Goal: Task Accomplishment & Management: Use online tool/utility

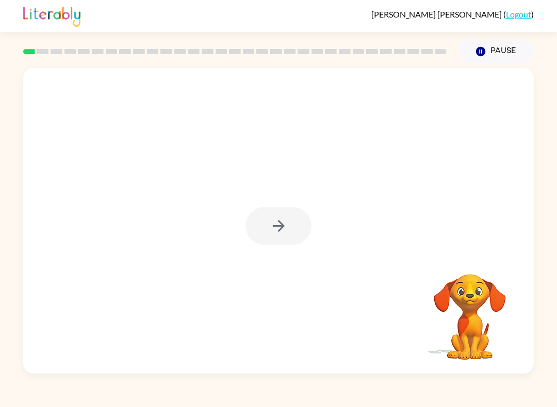
click at [281, 217] on div at bounding box center [278, 226] width 66 height 38
click at [238, 20] on div "[PERSON_NAME] ( Logout )" at bounding box center [278, 16] width 510 height 32
click at [265, 221] on button "button" at bounding box center [278, 226] width 66 height 38
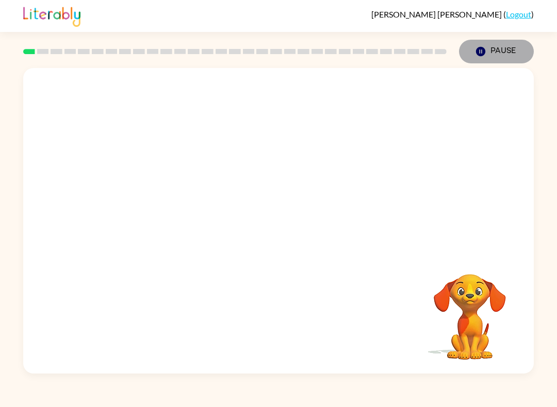
click at [485, 45] on button "Pause Pause" at bounding box center [496, 52] width 75 height 24
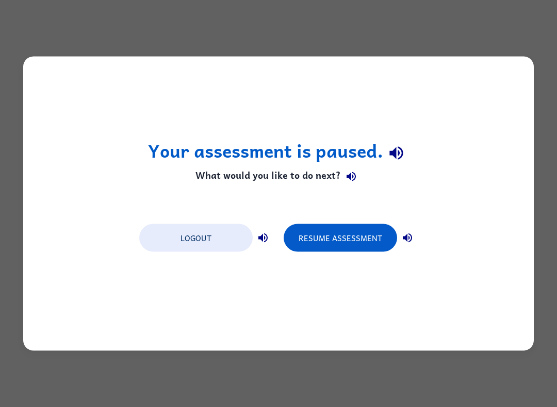
click at [198, 239] on button "Logout" at bounding box center [195, 238] width 113 height 28
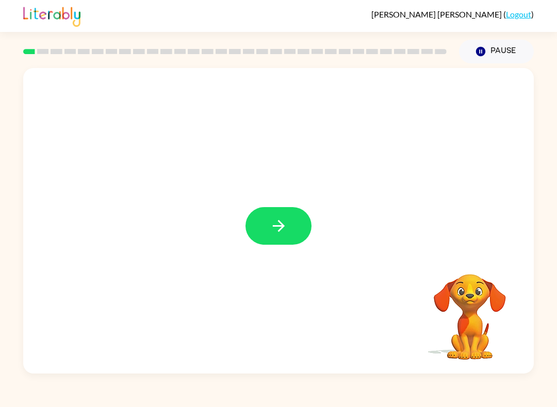
click at [265, 241] on button "button" at bounding box center [278, 226] width 66 height 38
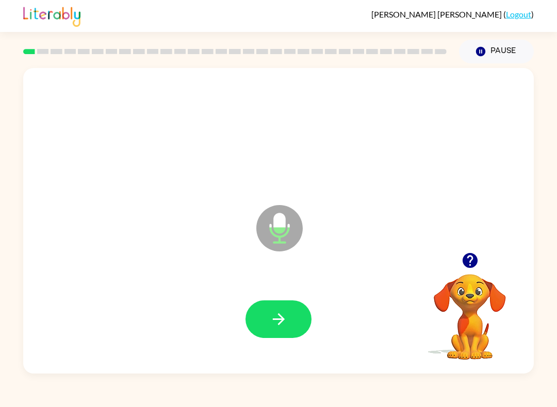
click at [267, 319] on button "button" at bounding box center [278, 320] width 66 height 38
click at [276, 317] on icon "button" at bounding box center [279, 319] width 18 height 18
click at [285, 323] on icon "button" at bounding box center [279, 319] width 18 height 18
click at [283, 322] on icon "button" at bounding box center [279, 319] width 18 height 18
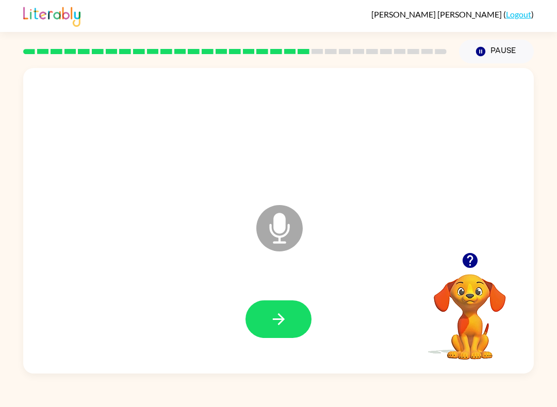
click at [307, 296] on div at bounding box center [279, 319] width 490 height 88
click at [289, 320] on button "button" at bounding box center [278, 320] width 66 height 38
click at [285, 320] on icon "button" at bounding box center [279, 319] width 18 height 18
click at [277, 318] on icon "button" at bounding box center [279, 319] width 18 height 18
click at [273, 328] on icon "button" at bounding box center [279, 319] width 18 height 18
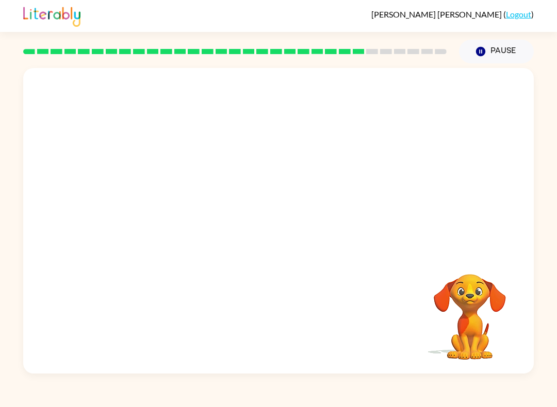
click at [227, 215] on div at bounding box center [278, 160] width 510 height 185
click at [173, 265] on div "Your browser must support playing .mp4 files to use Literably. Please try using…" at bounding box center [278, 221] width 510 height 306
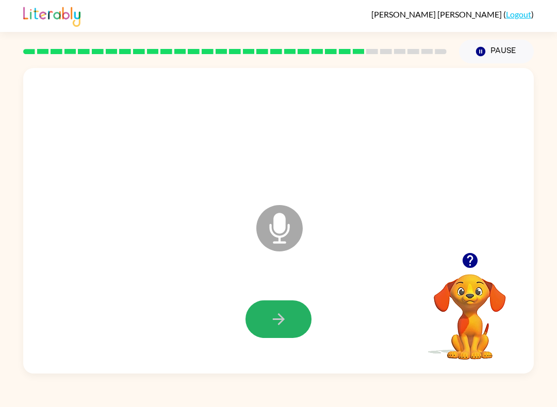
click at [270, 318] on icon "button" at bounding box center [279, 319] width 18 height 18
click at [269, 320] on button "button" at bounding box center [278, 320] width 66 height 38
click at [262, 329] on button "button" at bounding box center [278, 320] width 66 height 38
click at [272, 313] on icon "button" at bounding box center [279, 319] width 18 height 18
click at [282, 318] on div at bounding box center [278, 320] width 66 height 38
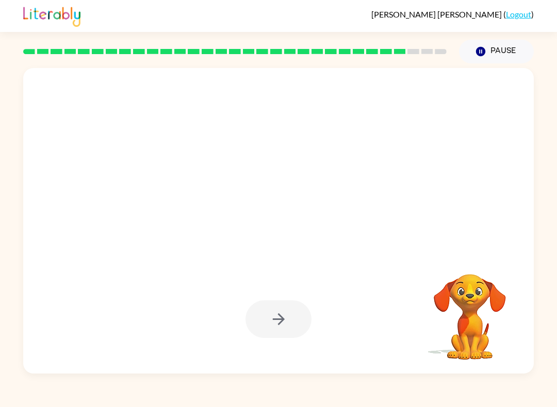
click at [260, 322] on div at bounding box center [278, 320] width 66 height 38
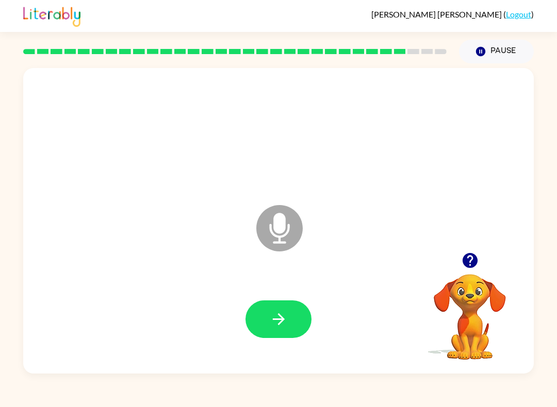
click at [257, 318] on button "button" at bounding box center [278, 320] width 66 height 38
click at [275, 309] on button "button" at bounding box center [278, 320] width 66 height 38
click at [273, 308] on button "button" at bounding box center [278, 320] width 66 height 38
click at [271, 302] on button "button" at bounding box center [278, 320] width 66 height 38
click at [283, 322] on icon "button" at bounding box center [279, 319] width 18 height 18
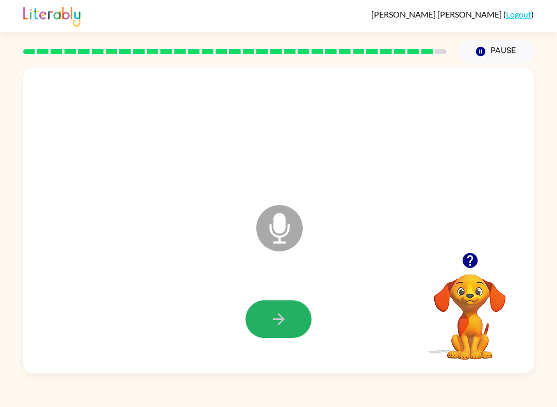
click at [278, 329] on button "button" at bounding box center [278, 320] width 66 height 38
